Goal: Navigation & Orientation: Go to known website

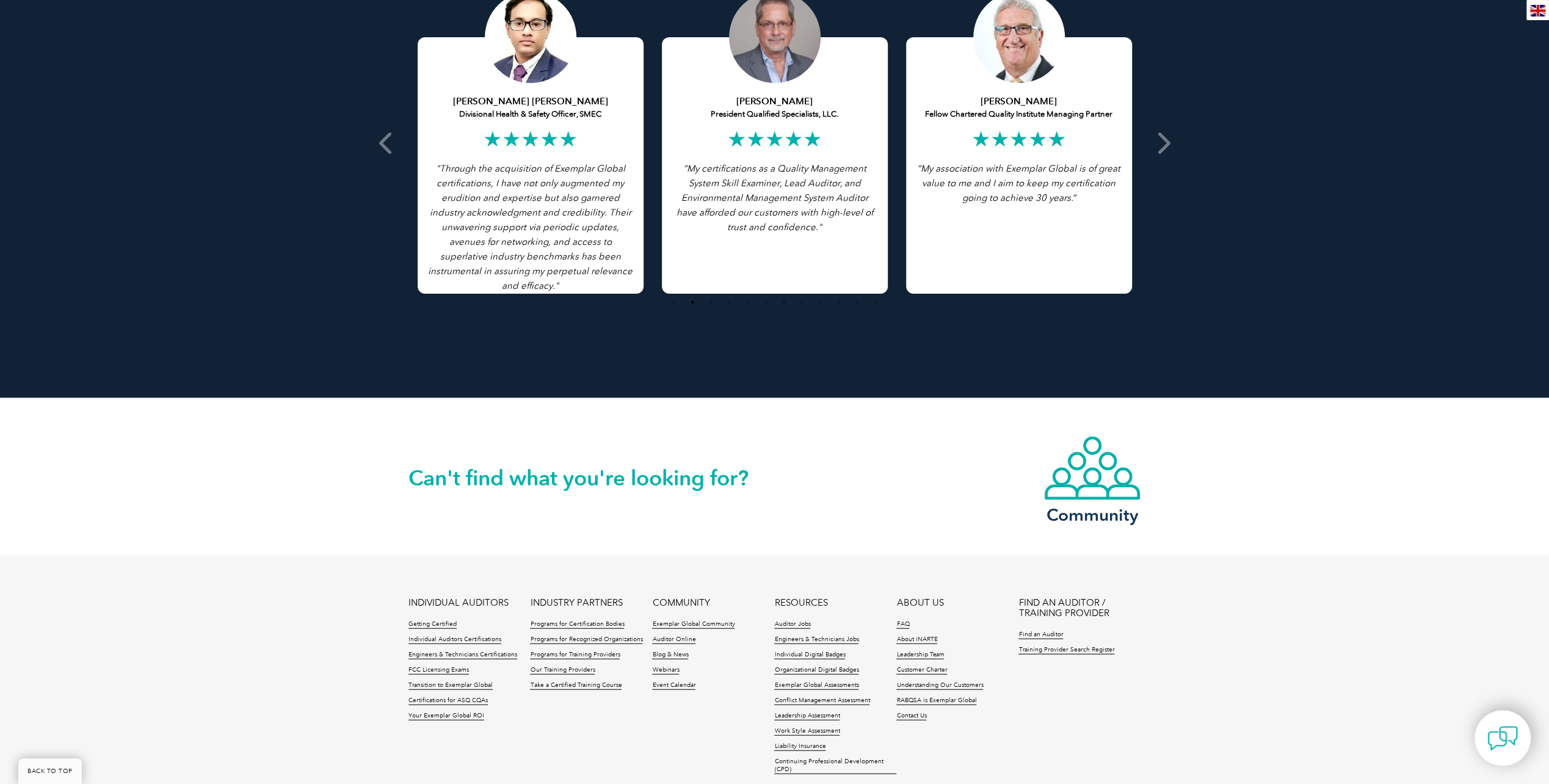
scroll to position [2558, 0]
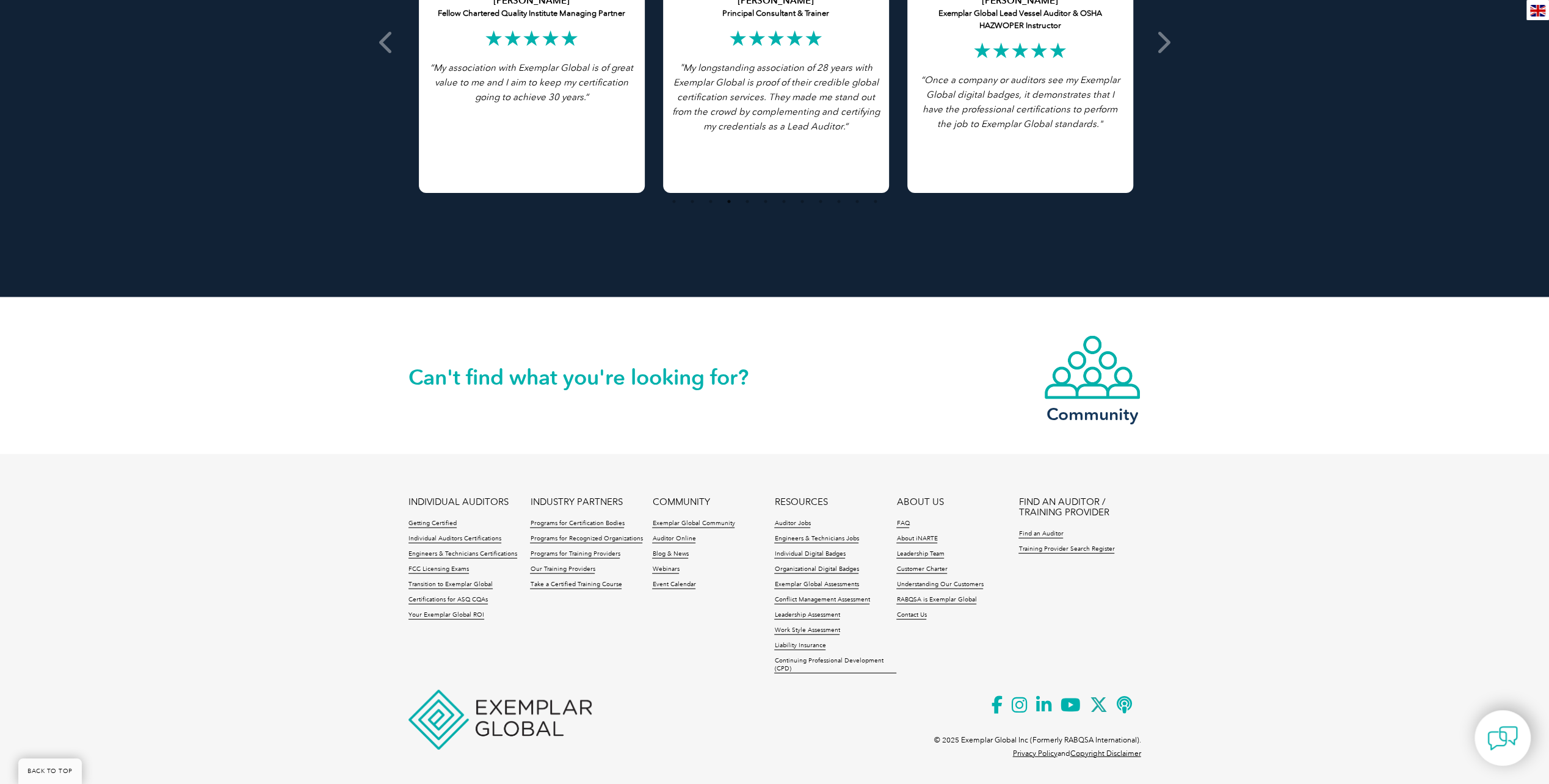
drag, startPoint x: 1063, startPoint y: 58, endPoint x: 1208, endPoint y: 107, distance: 153.1
click at [1360, 132] on div "Featured Testimonials Browse All Testimonials Chris Van Zyl Lead Auditor of Int…" at bounding box center [774, 16] width 1549 height 561
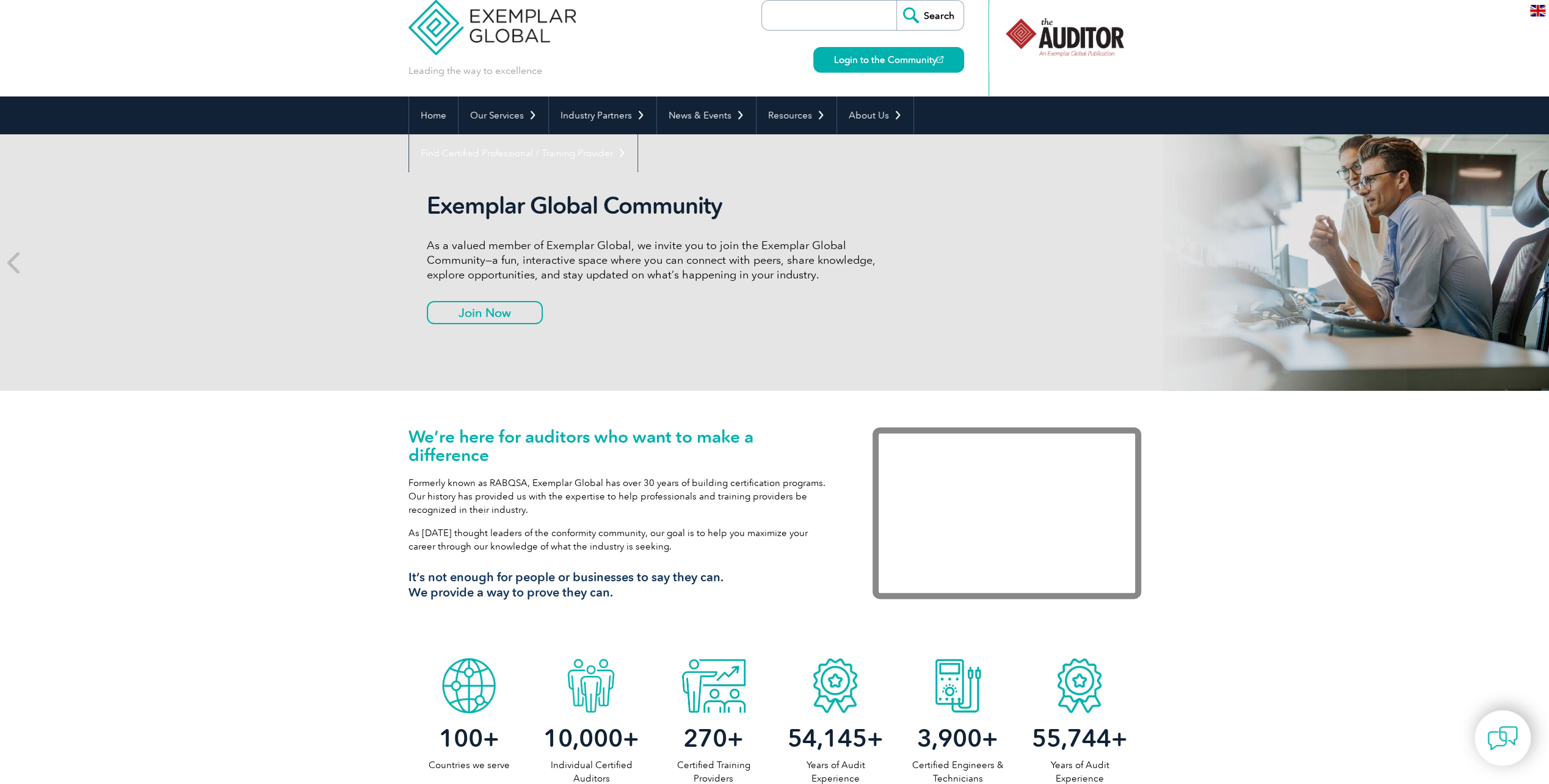
scroll to position [0, 0]
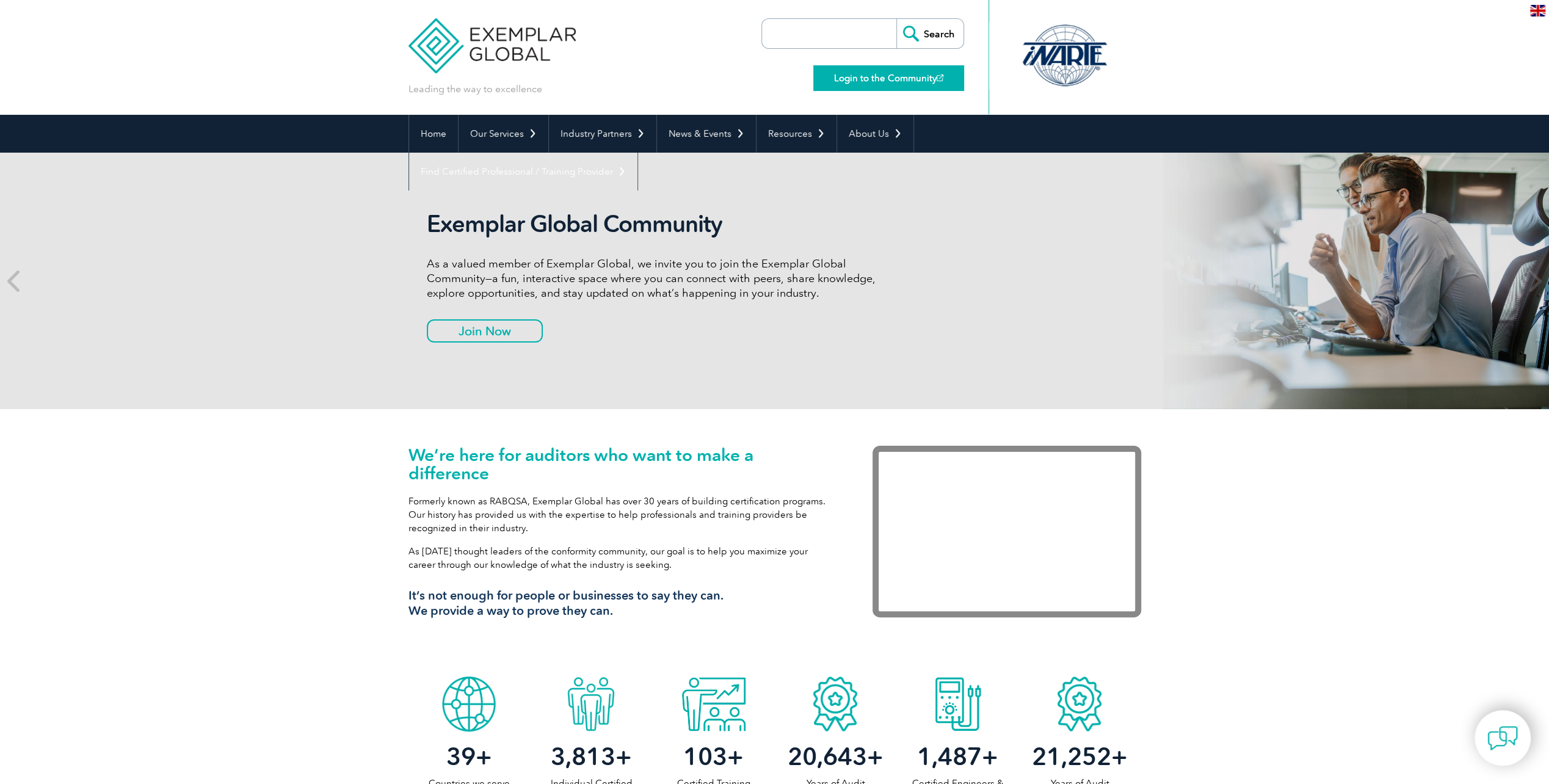
click at [894, 74] on link "Login to the Community" at bounding box center [889, 78] width 151 height 26
